Goal: Task Accomplishment & Management: Manage account settings

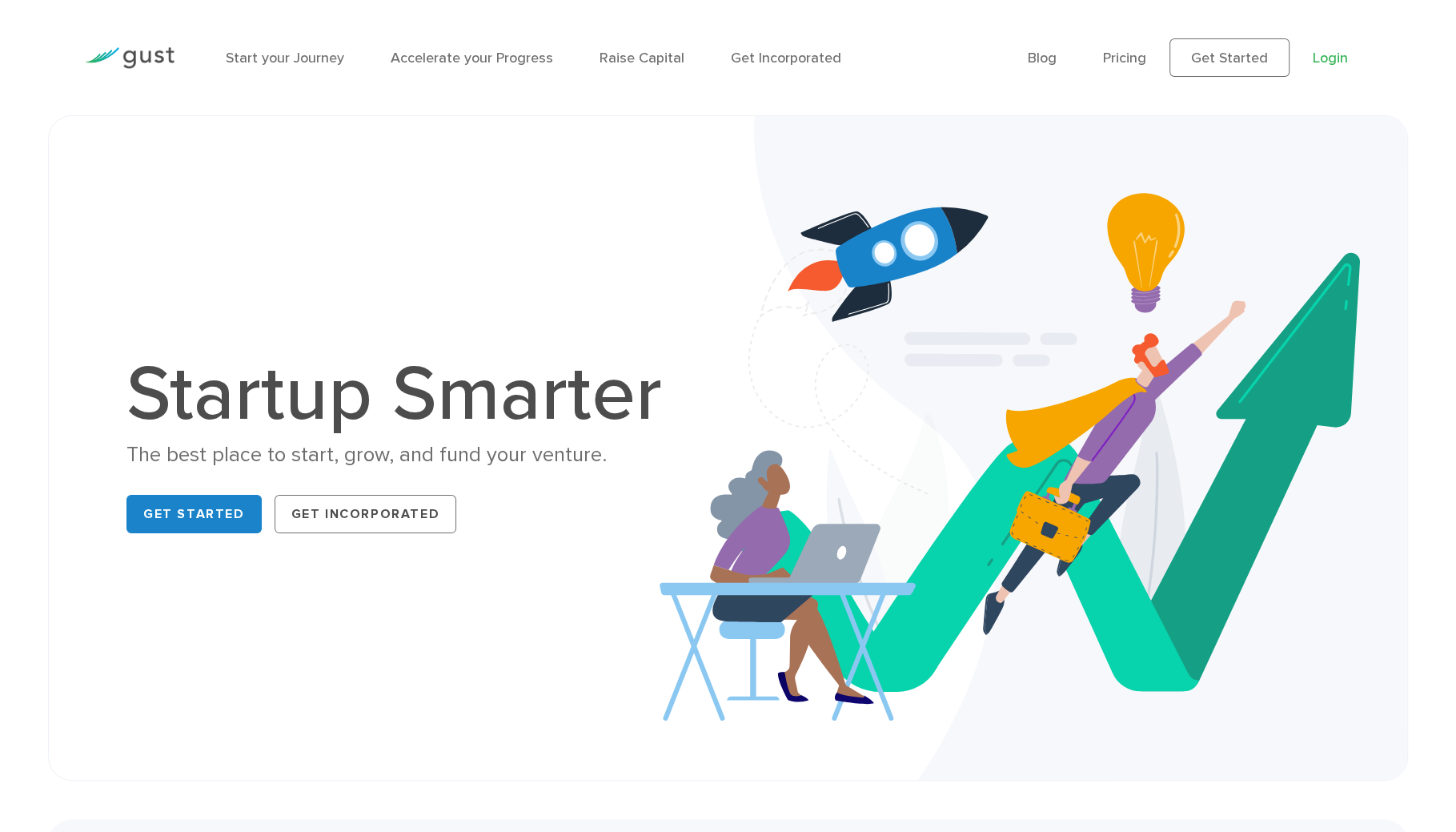
click at [1338, 63] on link "Login" at bounding box center [1330, 58] width 35 height 17
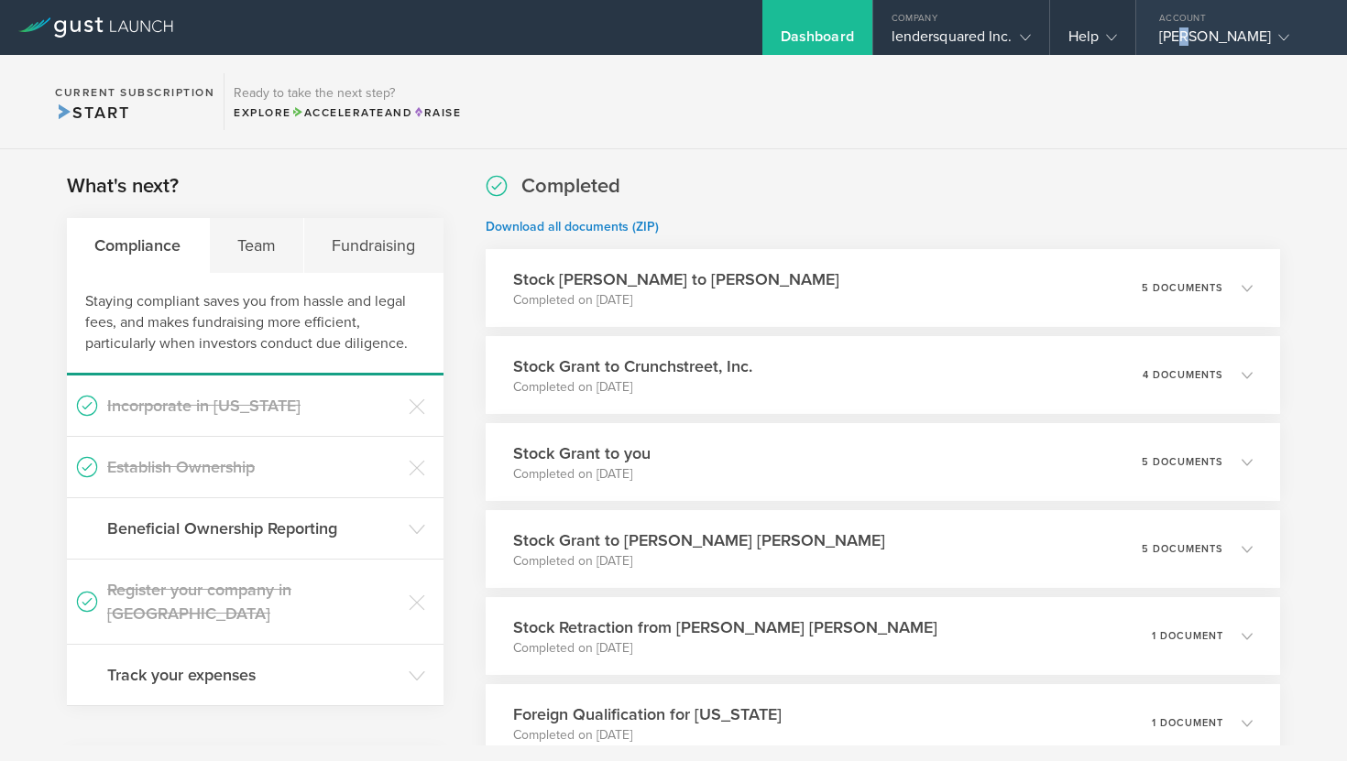
click at [1181, 35] on div "[PERSON_NAME]" at bounding box center [1237, 40] width 156 height 27
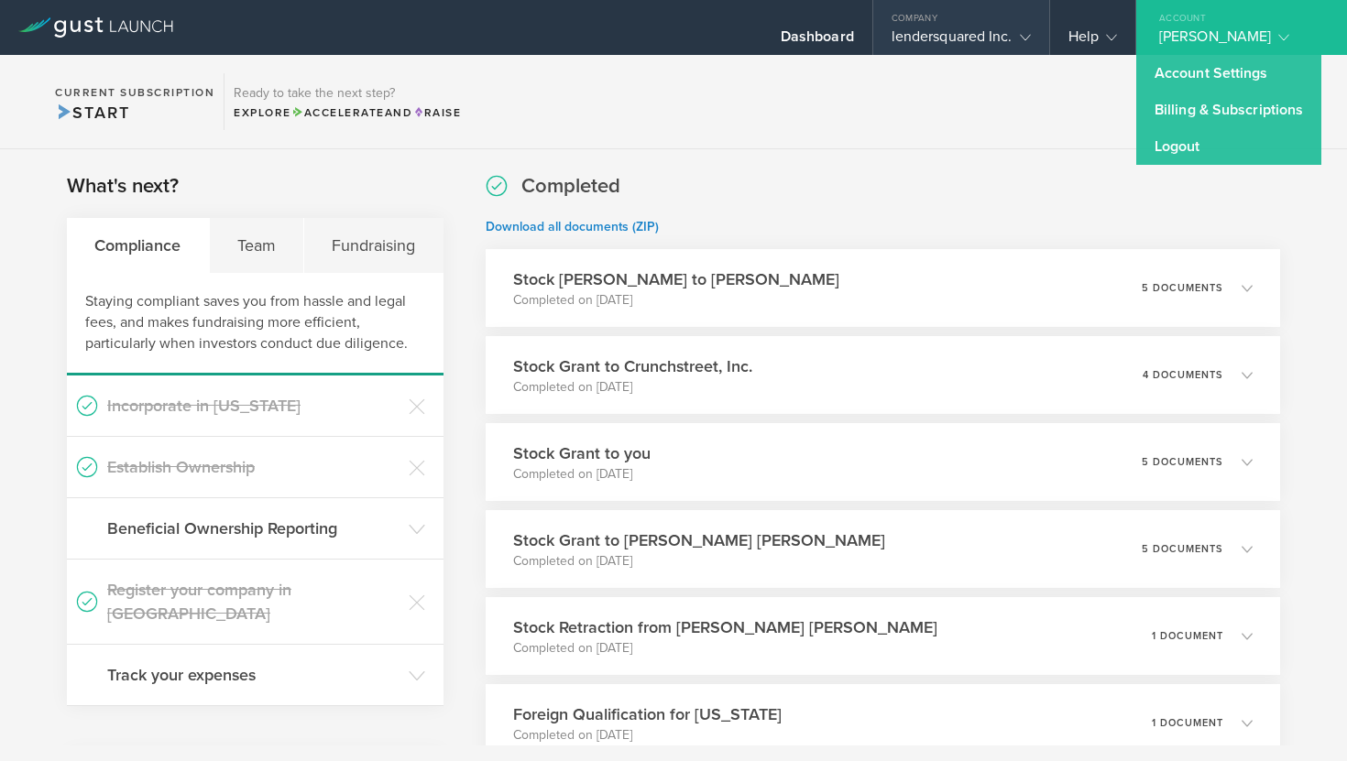
click at [936, 33] on div "lendersquared Inc." at bounding box center [960, 40] width 139 height 27
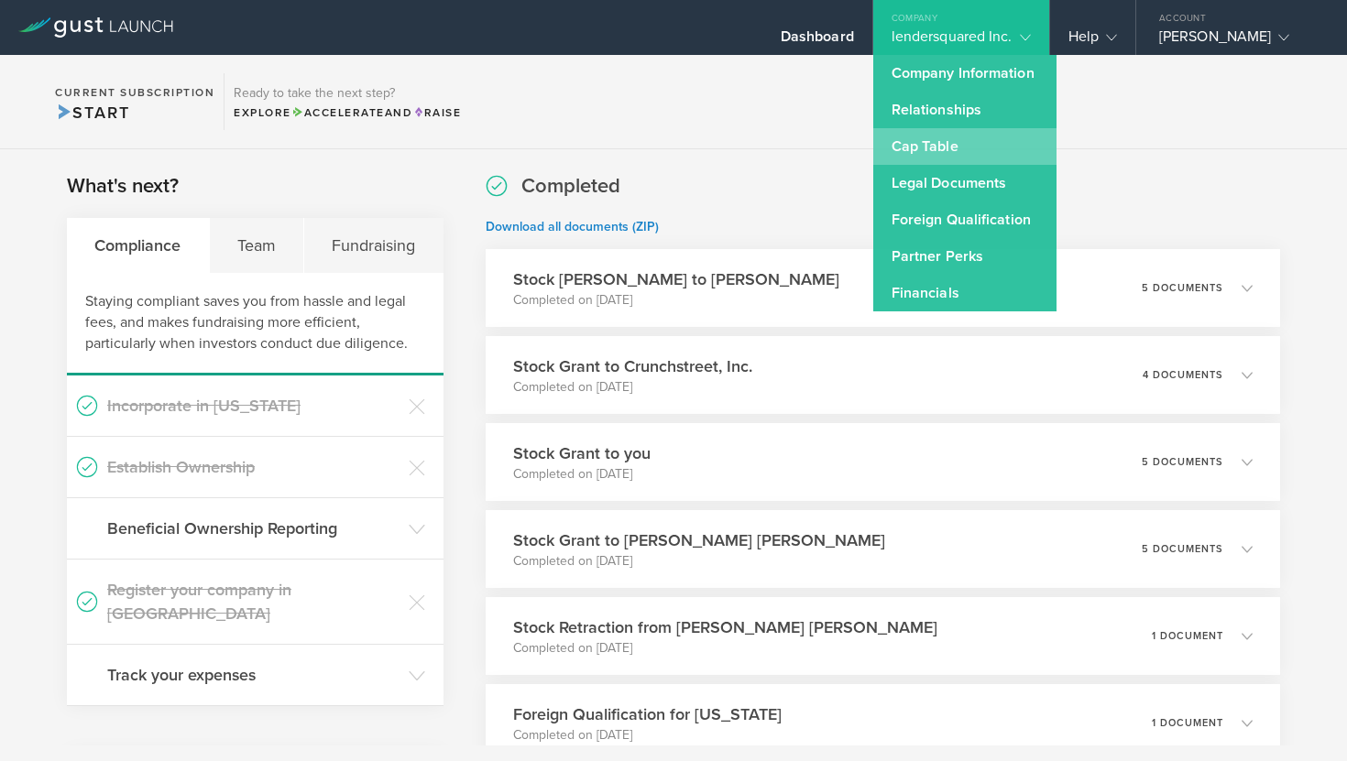
click at [920, 156] on link "Cap Table" at bounding box center [964, 146] width 183 height 37
